Goal: Task Accomplishment & Management: Use online tool/utility

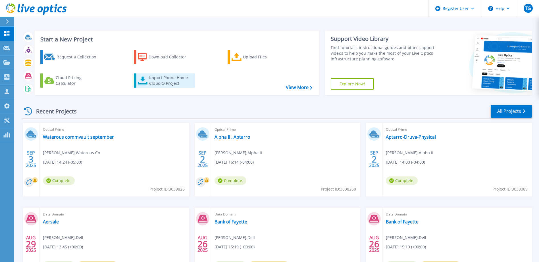
click at [175, 76] on div "Import Phone Home CloudIQ Project" at bounding box center [171, 80] width 44 height 11
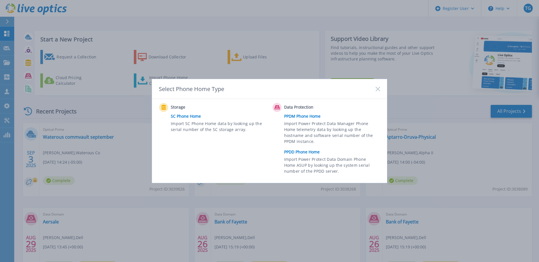
click at [317, 135] on span "Import Power Protect Data Manager Phone Home telemetry data by looking up the h…" at bounding box center [331, 134] width 95 height 26
click at [315, 144] on span "Import Power Protect Data Manager Phone Home telemetry data by looking up the h…" at bounding box center [331, 134] width 95 height 26
click at [303, 153] on link "PPDD Phone Home" at bounding box center [333, 152] width 99 height 9
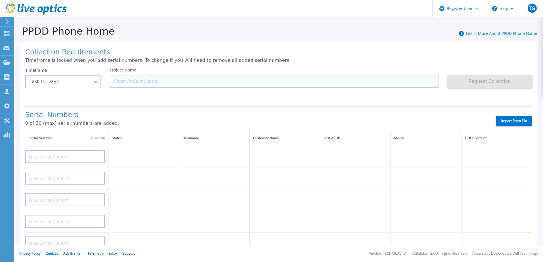
click at [144, 78] on input at bounding box center [274, 81] width 329 height 13
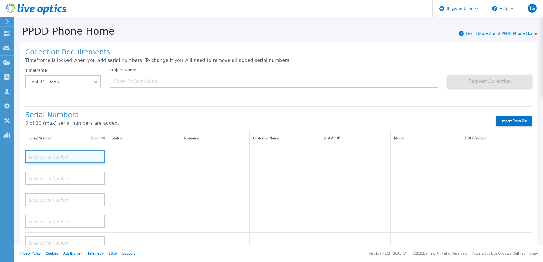
click at [68, 153] on input at bounding box center [65, 156] width 80 height 13
paste input "CKM01203100655"
type input "CKM01203100655"
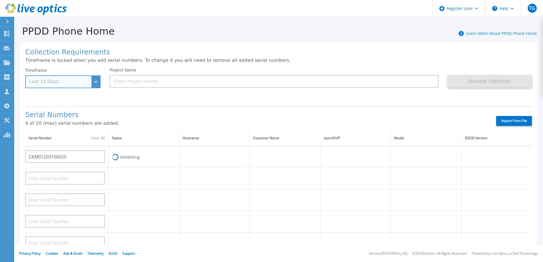
click at [76, 80] on div "Timeframe Last 15 Days" at bounding box center [62, 78] width 75 height 20
click at [93, 84] on div "Timeframe Last 15 Days" at bounding box center [62, 78] width 75 height 20
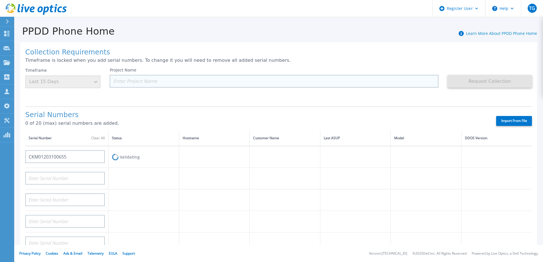
click at [125, 85] on input at bounding box center [274, 81] width 329 height 13
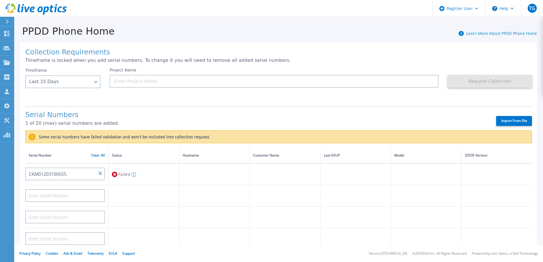
click at [100, 84] on div "Timeframe Last 15 Days Last 15 Days Last 2 Months Last 6 Months Last 1 Year Las…" at bounding box center [67, 85] width 84 height 34
